Goal: Task Accomplishment & Management: Manage account settings

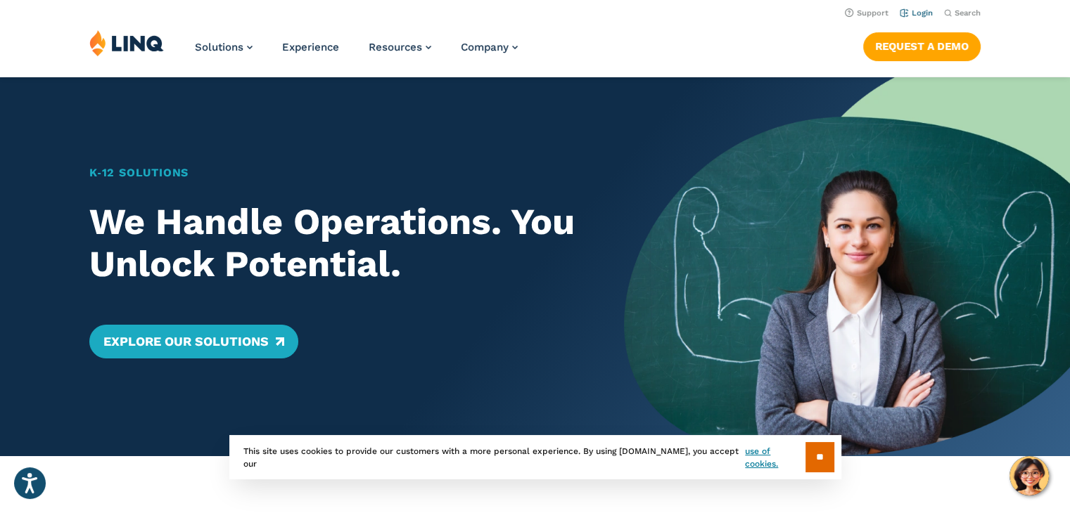
click at [917, 15] on link "Login" at bounding box center [915, 12] width 33 height 9
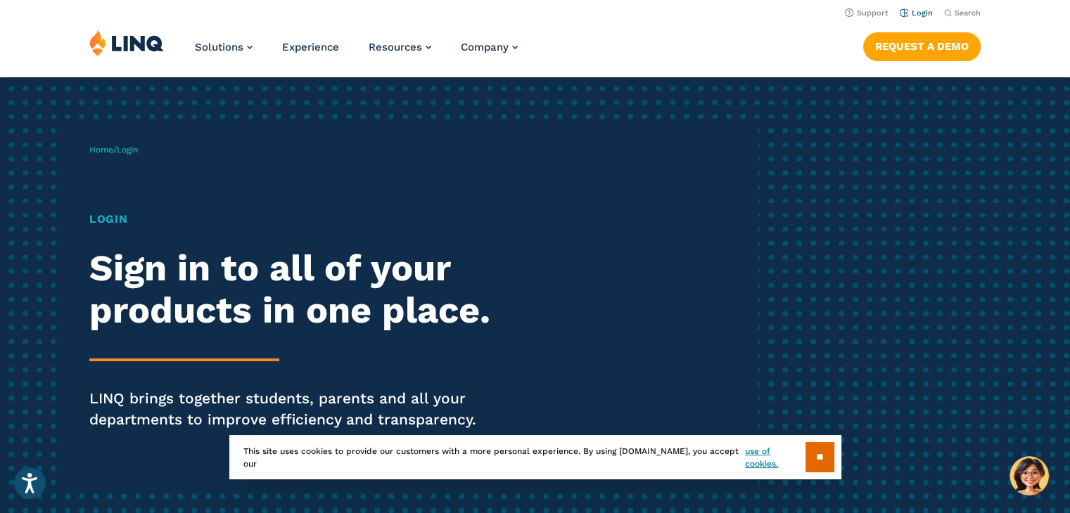
click at [917, 12] on link "Login" at bounding box center [915, 12] width 33 height 9
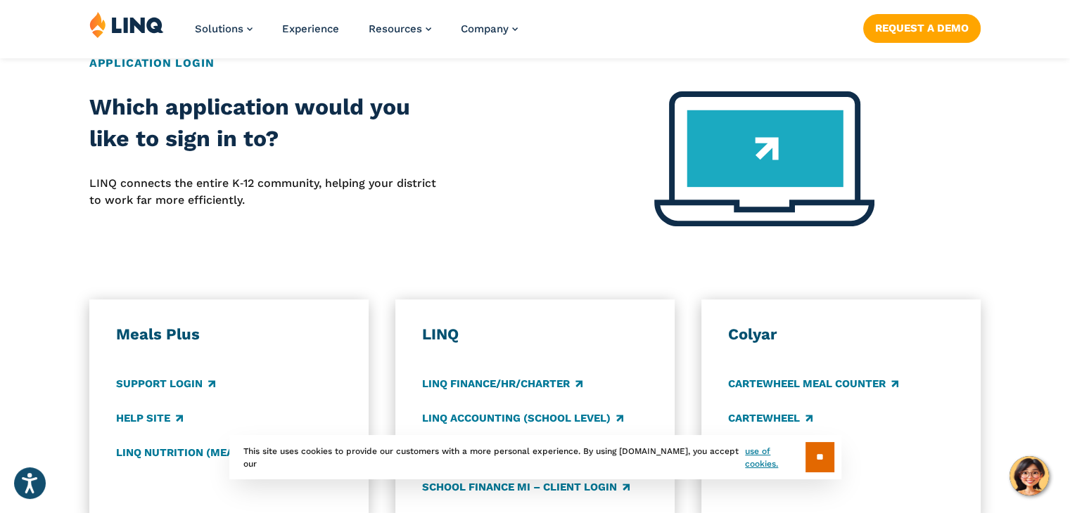
scroll to position [703, 0]
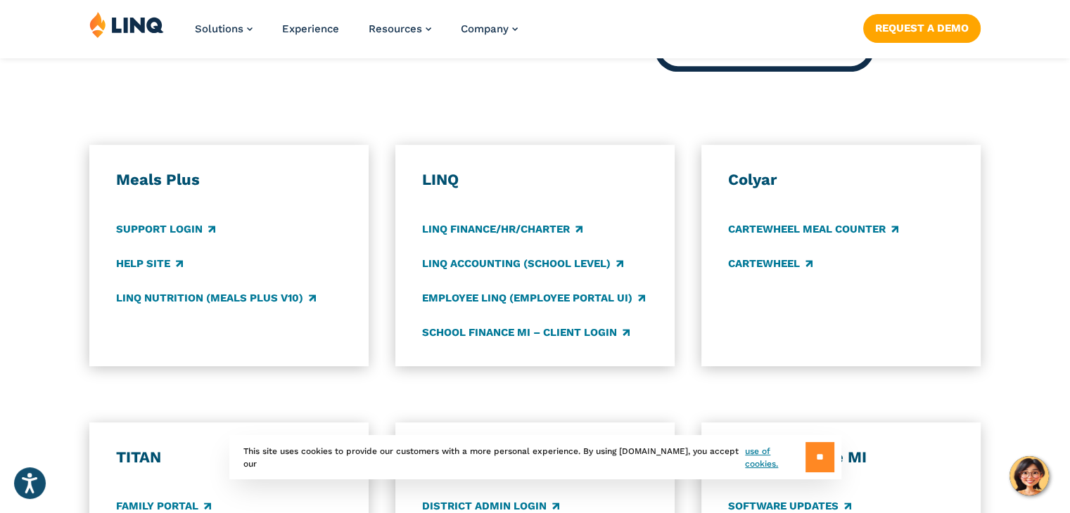
click at [813, 459] on input "**" at bounding box center [819, 457] width 29 height 30
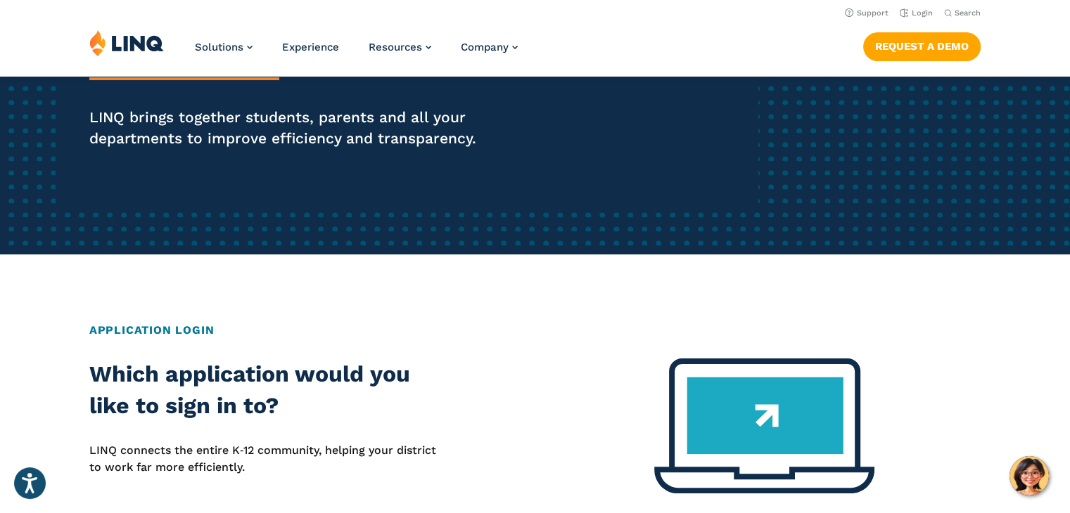
scroll to position [0, 0]
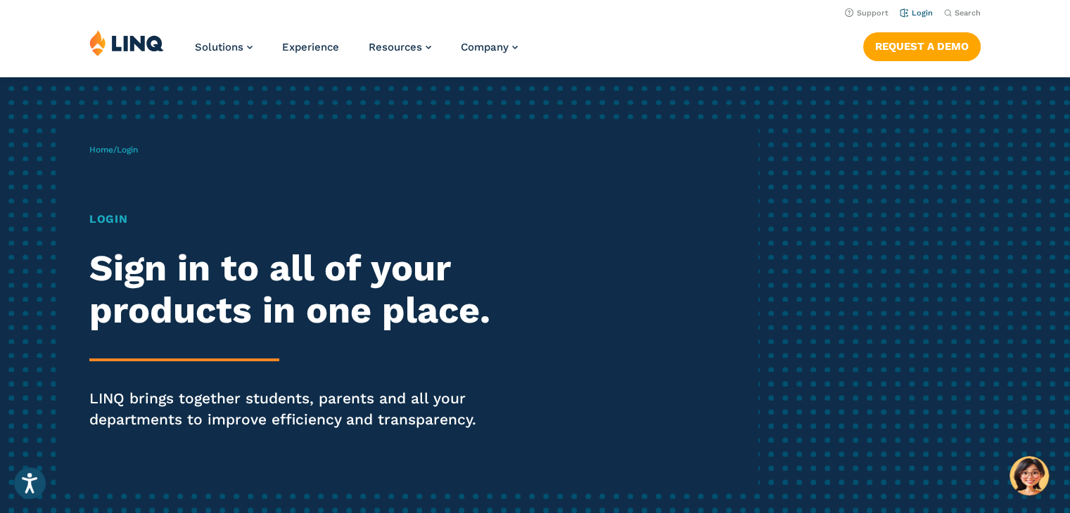
click at [906, 15] on link "Login" at bounding box center [915, 12] width 33 height 9
click at [101, 219] on h1 "Login" at bounding box center [295, 219] width 412 height 17
drag, startPoint x: 171, startPoint y: 299, endPoint x: 177, endPoint y: 307, distance: 10.1
click at [171, 299] on h2 "Sign in to all of your products in one place." at bounding box center [295, 290] width 412 height 84
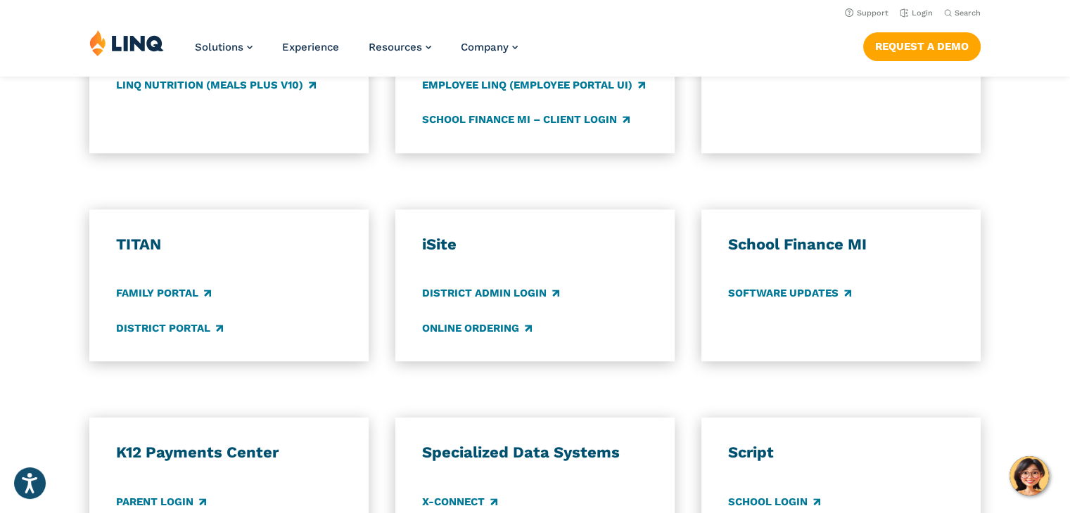
scroll to position [914, 0]
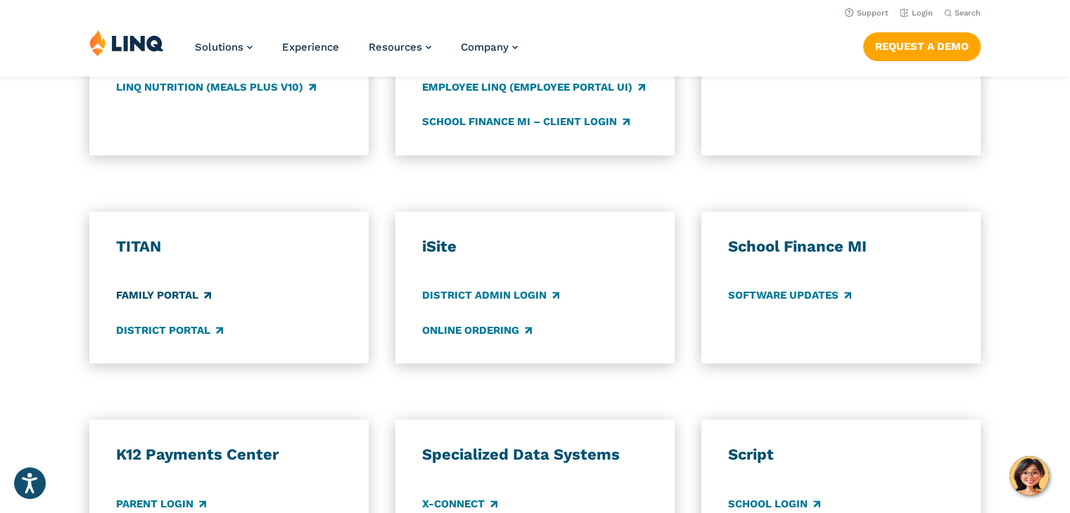
click at [164, 295] on link "Family Portal" at bounding box center [163, 295] width 95 height 15
